Goal: Navigation & Orientation: Find specific page/section

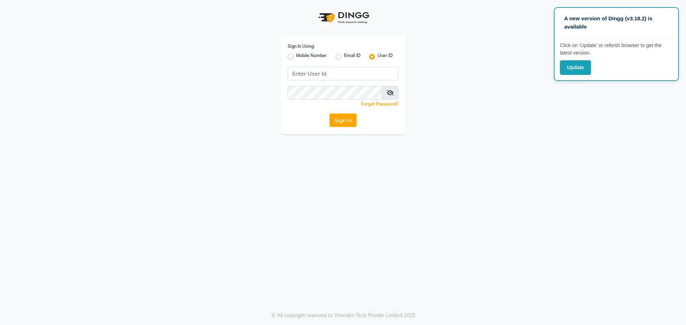
click at [600, 115] on app-login "Sign In Using: Mobile Number Email ID User ID Remember me Forgot Password? Sign…" at bounding box center [343, 67] width 686 height 134
click at [343, 76] on input "Username" at bounding box center [342, 74] width 111 height 14
paste input "itsevexia"
type input "itsevexia"
click at [336, 100] on div "Sign In Using: Mobile Number Email ID User ID itsevexia Remember me Forgot Pass…" at bounding box center [342, 84] width 125 height 99
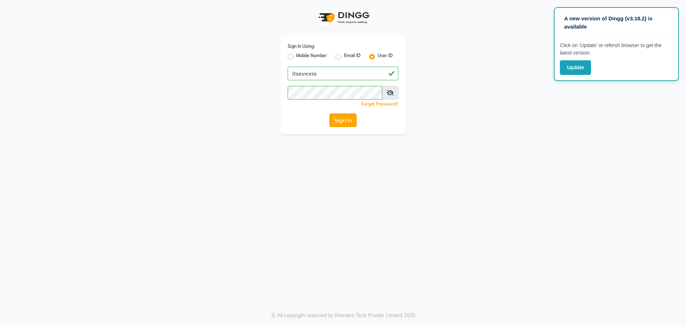
click at [336, 116] on button "Sign In" at bounding box center [342, 121] width 27 height 14
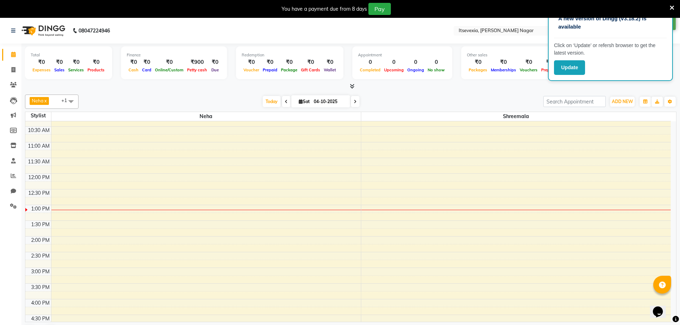
scroll to position [71, 0]
click at [10, 210] on span at bounding box center [13, 206] width 12 height 8
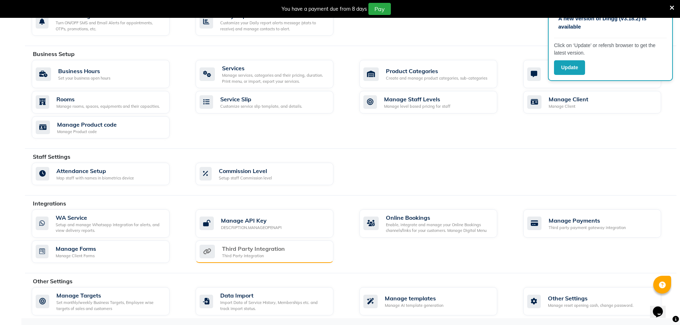
scroll to position [224, 0]
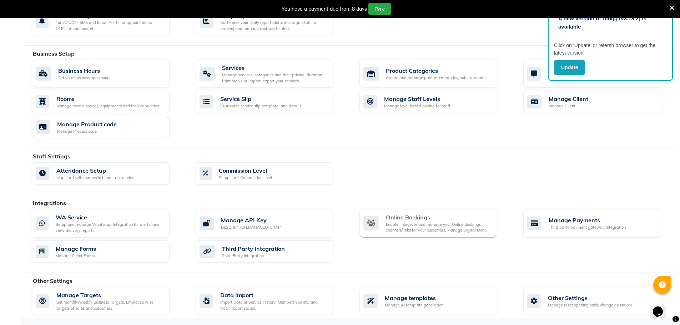
click at [390, 223] on div "Enable, integrate and manage your Online Bookings channels/links for your custo…" at bounding box center [439, 228] width 106 height 12
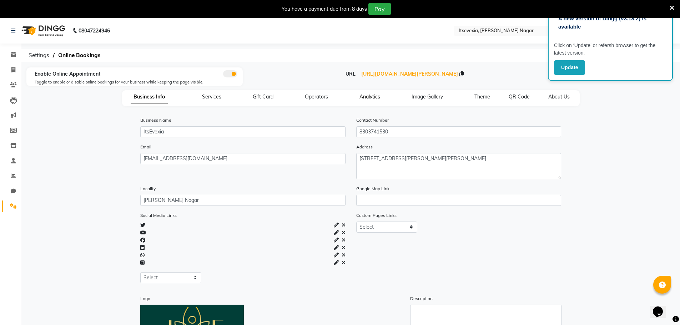
click at [366, 99] on span "Analytics" at bounding box center [370, 97] width 21 height 6
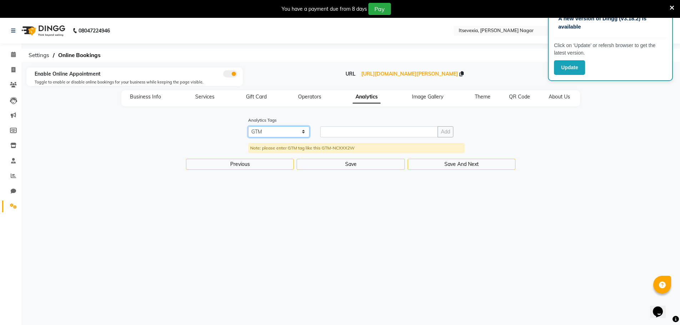
click at [304, 131] on select "GTM" at bounding box center [278, 131] width 61 height 11
click at [338, 120] on div "Analytics Tags GTM Add Note: please enter GTM tag like this GTM-NCXXX2W" at bounding box center [351, 134] width 216 height 37
click at [482, 140] on div "Analytics Tags GTM Add Note: please enter GTM tag like this GTM-NCXXX2W" at bounding box center [351, 137] width 648 height 42
click at [135, 134] on div "Analytics Tags GTM Add Note: please enter GTM tag like this GTM-NCXXX2W" at bounding box center [351, 137] width 648 height 42
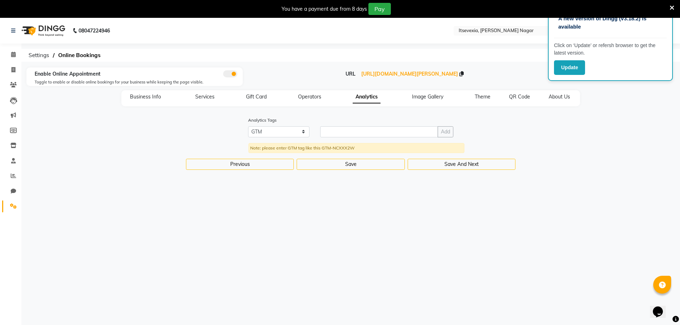
click at [110, 126] on div "Analytics Tags GTM Add Note: please enter GTM tag like this GTM-NCXXX2W" at bounding box center [351, 137] width 648 height 42
click at [13, 32] on icon at bounding box center [13, 30] width 4 height 5
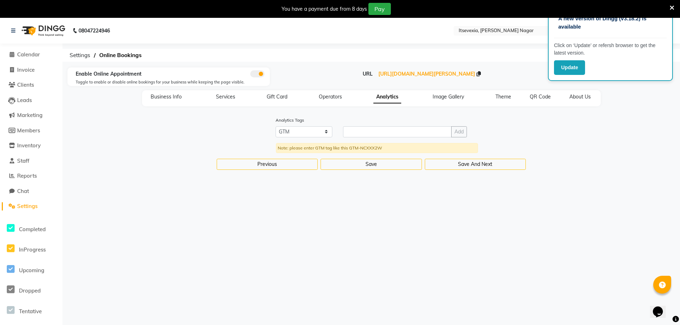
click at [110, 158] on div "Analytics Tags GTM Add Note: please enter GTM tag like this GTM-NCXXX2W" at bounding box center [371, 137] width 607 height 42
click at [211, 35] on nav "08047224946 Select Location × Itsevexia, Sharda Nagar English ENGLISH Español ا…" at bounding box center [340, 31] width 680 height 26
click at [166, 221] on div "A new version of Dingg (v3.18.2) is available Click on ‘Update’ or refersh brow…" at bounding box center [340, 180] width 680 height 325
click at [567, 61] on button "Update" at bounding box center [569, 67] width 31 height 15
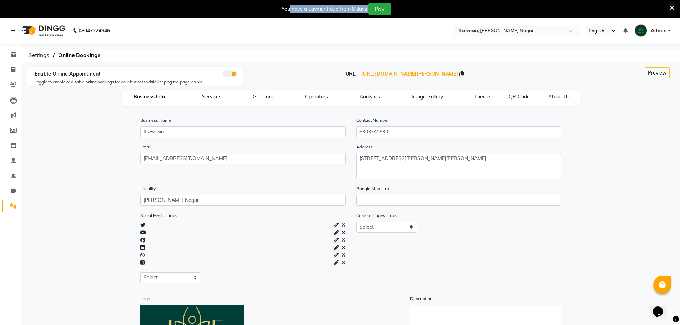
drag, startPoint x: 291, startPoint y: 9, endPoint x: 368, endPoint y: 10, distance: 77.5
click at [368, 10] on div "You have a payment due from 8 days Pay" at bounding box center [336, 9] width 109 height 12
click at [582, 80] on div "Preview" at bounding box center [621, 77] width 108 height 21
click at [602, 140] on div "Business Name ItsEvexia Contact Number [PHONE_NUMBER]" at bounding box center [351, 129] width 648 height 27
click at [13, 187] on span at bounding box center [13, 191] width 12 height 8
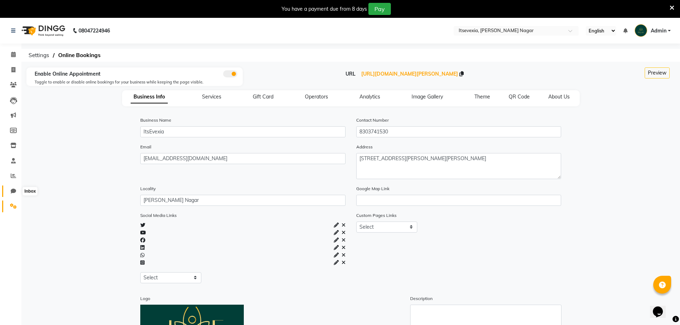
select select "100"
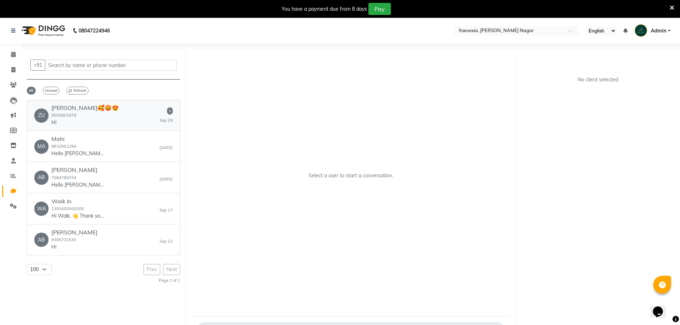
click at [62, 111] on h6 "[PERSON_NAME]🥰😡😍" at bounding box center [84, 108] width 67 height 7
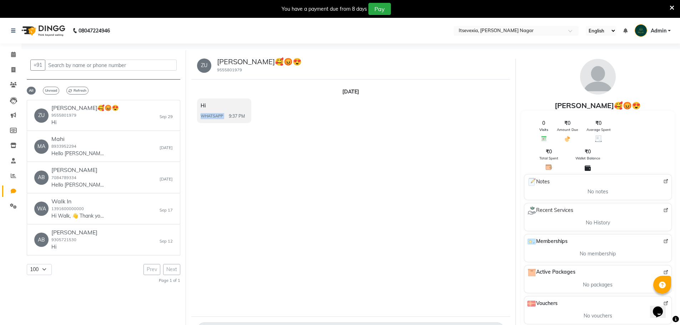
drag, startPoint x: 226, startPoint y: 116, endPoint x: 200, endPoint y: 114, distance: 26.2
click at [200, 114] on div "Hi WHATSAPP 9:37 PM" at bounding box center [224, 111] width 54 height 25
click at [246, 149] on div "[DATE] Hi WHATSAPP 9:37 PM" at bounding box center [350, 198] width 319 height 237
click at [96, 136] on h6 "Mahi" at bounding box center [78, 139] width 54 height 7
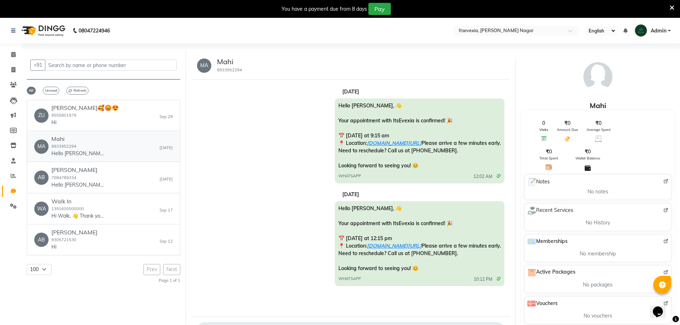
scroll to position [13, 0]
click at [74, 173] on h6 "[PERSON_NAME]" at bounding box center [78, 170] width 54 height 7
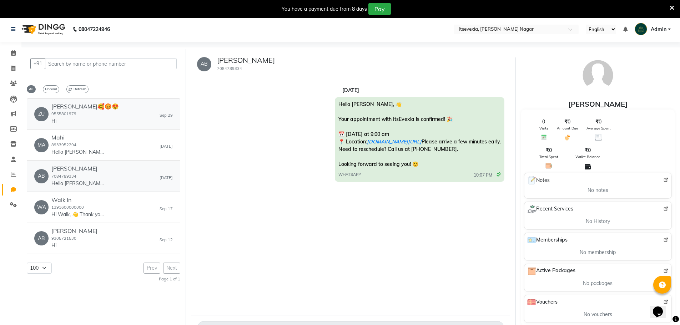
scroll to position [0, 0]
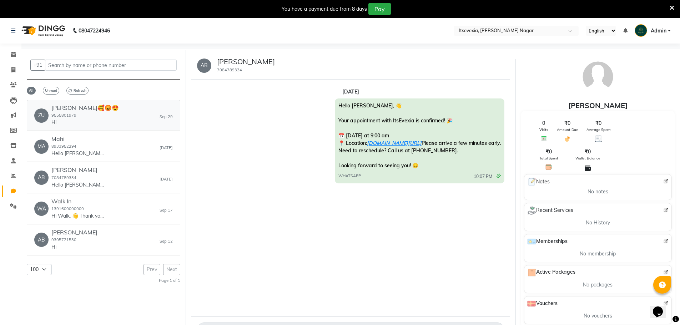
click at [86, 120] on p "Hi" at bounding box center [78, 122] width 54 height 7
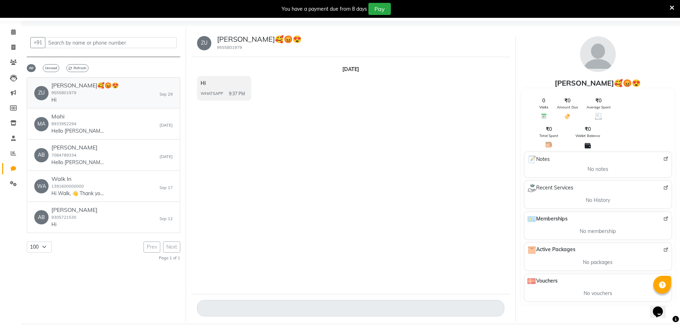
scroll to position [23, 0]
click at [85, 221] on p "Hi" at bounding box center [74, 223] width 46 height 7
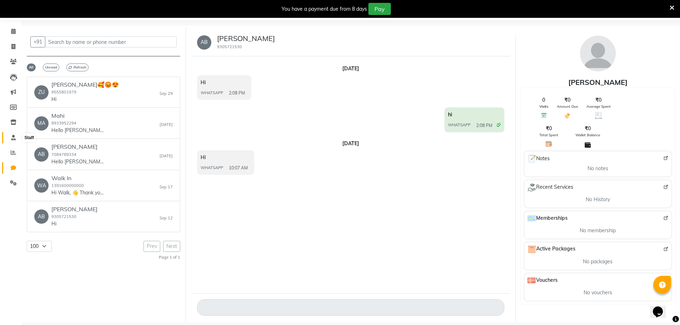
click at [17, 135] on span at bounding box center [13, 138] width 12 height 8
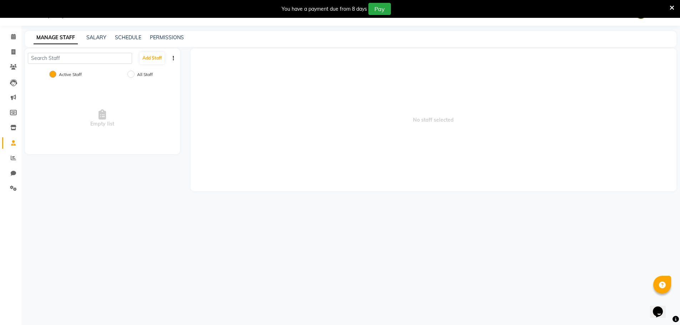
scroll to position [18, 0]
click at [8, 157] on span at bounding box center [13, 158] width 12 height 8
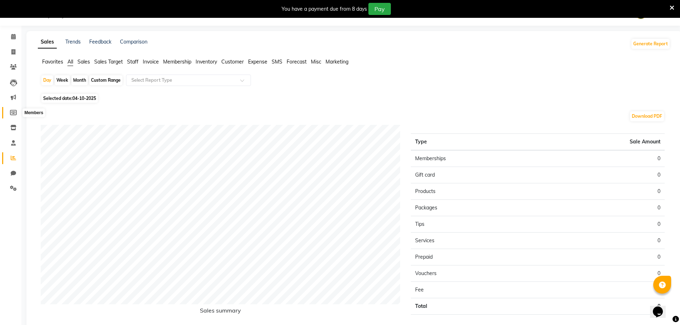
click at [14, 114] on icon at bounding box center [13, 112] width 7 height 5
select select
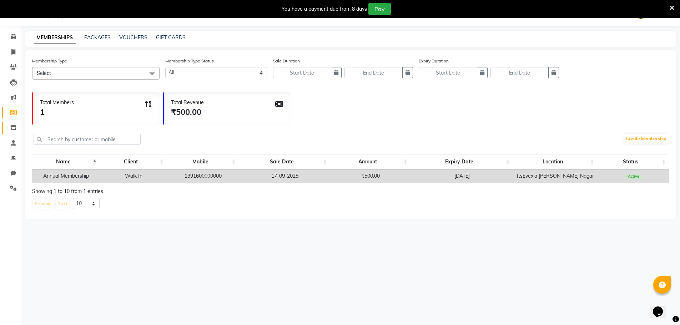
click at [11, 132] on link "Inventory" at bounding box center [10, 128] width 17 height 12
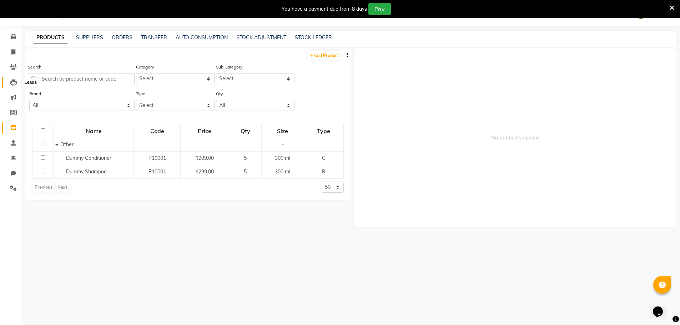
click at [14, 81] on icon at bounding box center [13, 82] width 7 height 7
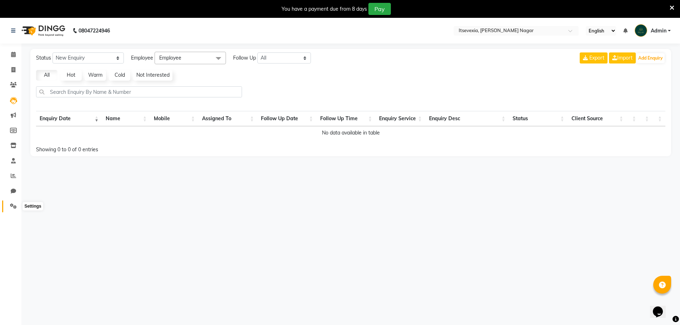
click at [9, 207] on span at bounding box center [13, 206] width 12 height 8
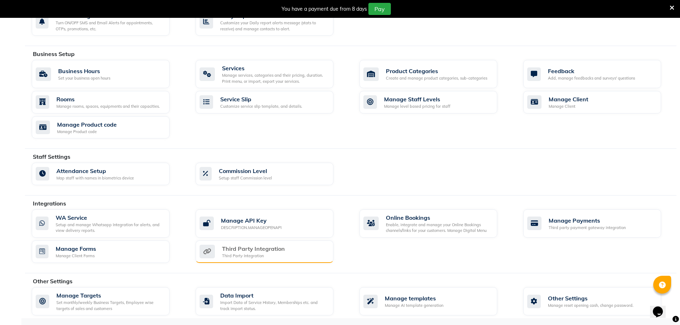
click at [246, 246] on div "Third Party Integration" at bounding box center [253, 249] width 63 height 9
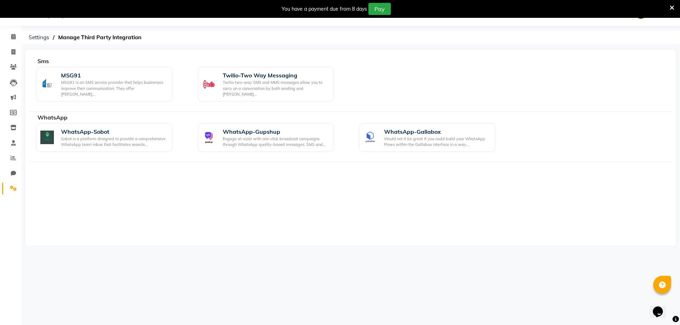
click at [15, 193] on link "Settings" at bounding box center [10, 189] width 17 height 12
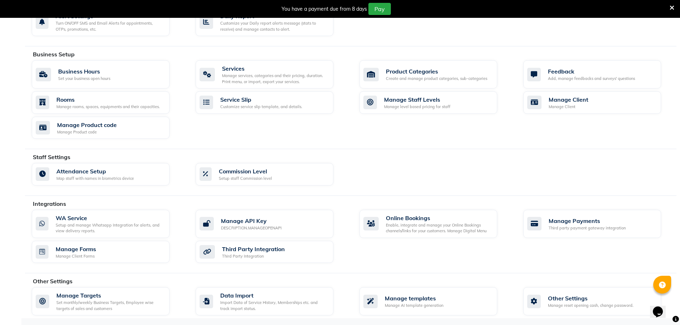
scroll to position [224, 0]
click at [384, 228] on div "Online Bookings Enable, integrate and manage your Online Bookings channels/link…" at bounding box center [428, 224] width 128 height 20
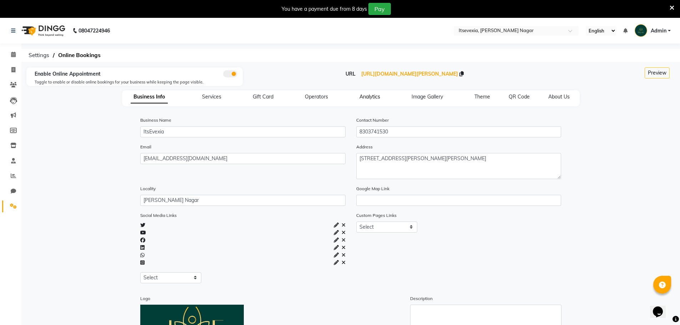
click at [370, 100] on span "Analytics" at bounding box center [370, 97] width 21 height 6
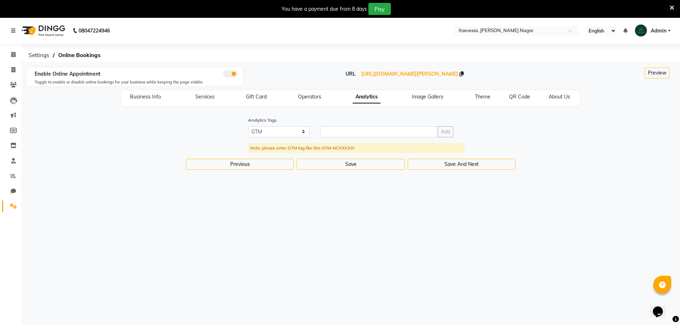
click at [377, 198] on div "08047224946 Select Location × Itsevexia, [PERSON_NAME] Nagar English ENGLISH Es…" at bounding box center [340, 180] width 680 height 325
click at [399, 198] on div "08047224946 Select Location × Itsevexia, [PERSON_NAME] Nagar English ENGLISH Es…" at bounding box center [340, 180] width 680 height 325
click at [560, 143] on div "Analytics Tags GTM Add Note: please enter GTM tag like this GTM-NCXXX2W" at bounding box center [351, 137] width 648 height 42
click at [544, 156] on div "Analytics Tags GTM Add Note: please enter GTM tag like this GTM-NCXXX2W" at bounding box center [351, 137] width 648 height 42
